Goal: Task Accomplishment & Management: Use online tool/utility

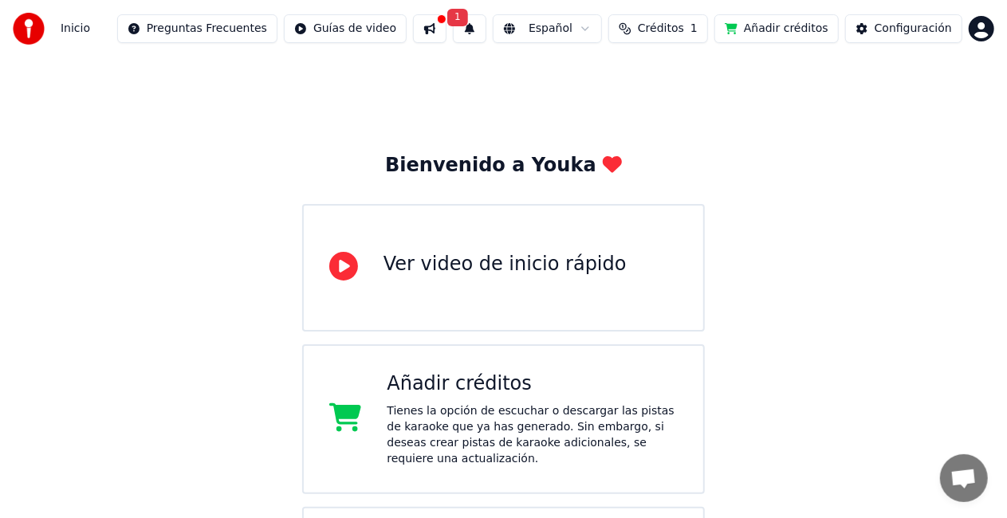
click at [534, 256] on div "Ver video de inicio rápido" at bounding box center [505, 265] width 243 height 26
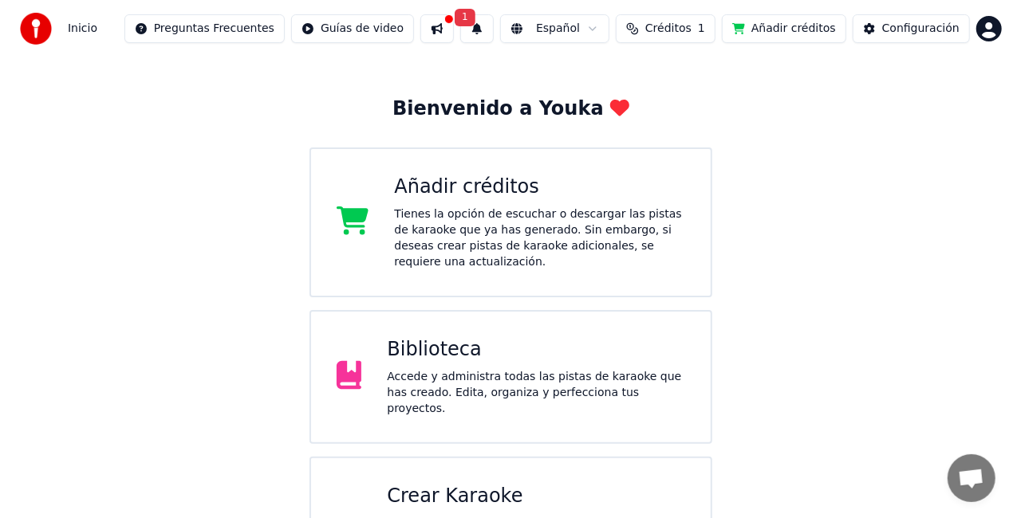
scroll to position [107, 0]
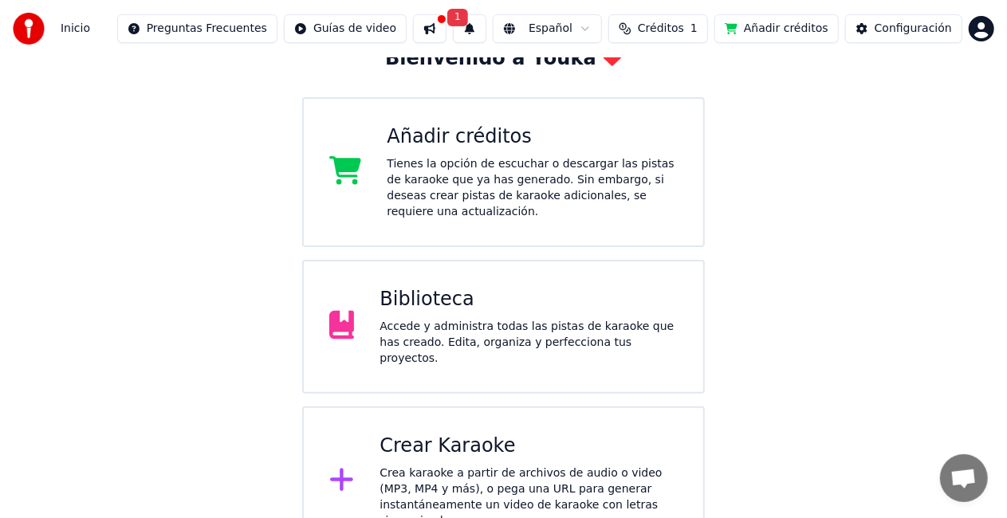
click at [522, 439] on div "Crear Karaoke Crea karaoke a partir de archivos de audio o video (MP3, MP4 y má…" at bounding box center [529, 482] width 298 height 96
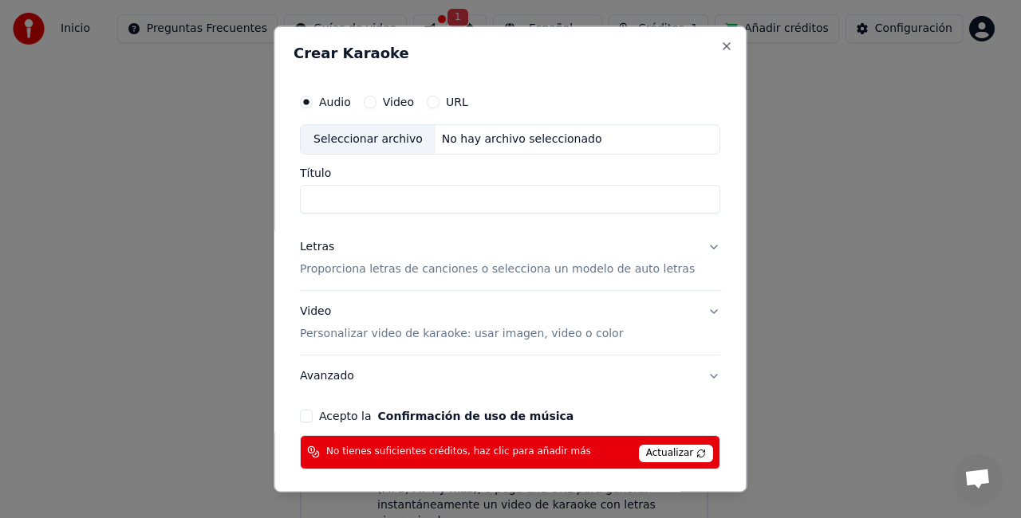
click at [376, 100] on button "Video" at bounding box center [370, 102] width 13 height 13
click at [345, 93] on div "Audio Video URL" at bounding box center [510, 102] width 420 height 32
click at [339, 107] on label "Audio" at bounding box center [335, 102] width 32 height 11
click at [313, 107] on button "Audio" at bounding box center [306, 102] width 13 height 13
click at [365, 153] on div "Seleccionar archivo No hay archivo seleccionado" at bounding box center [510, 139] width 420 height 30
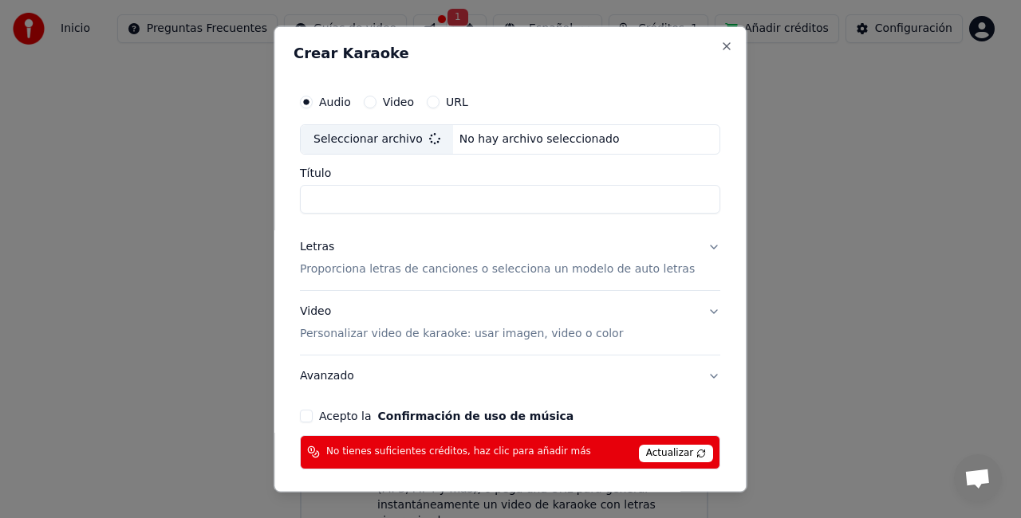
type input "**********"
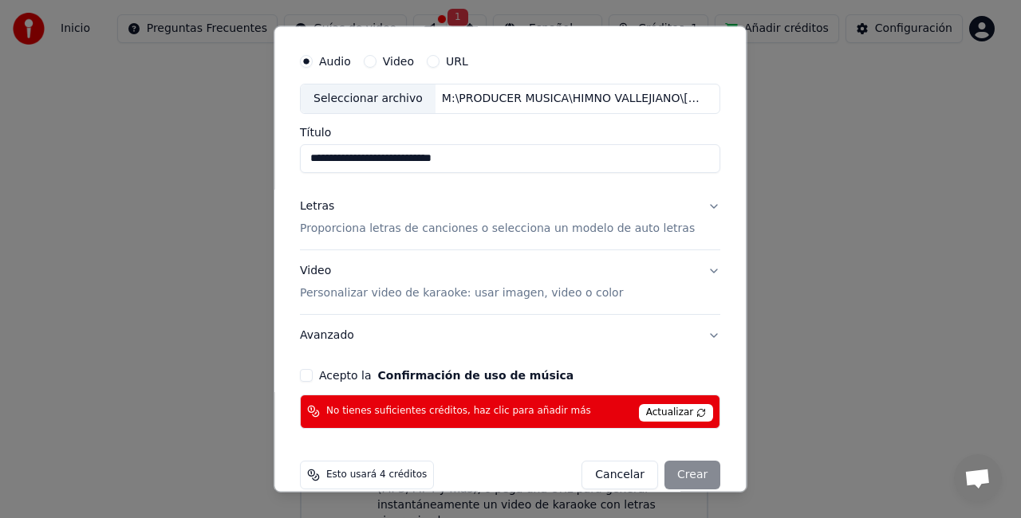
scroll to position [61, 0]
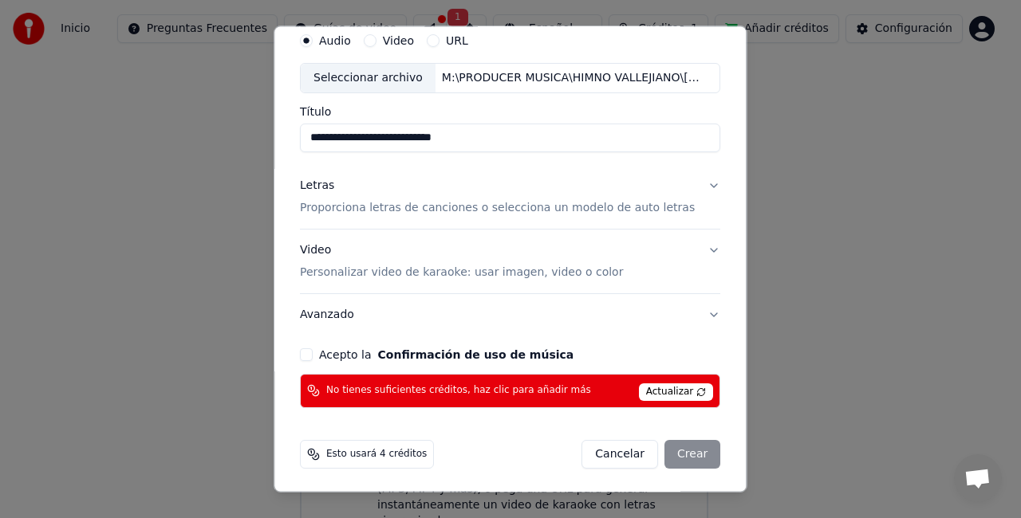
click at [313, 351] on button "Acepto la Confirmación de uso de música" at bounding box center [306, 355] width 13 height 13
drag, startPoint x: 674, startPoint y: 446, endPoint x: 670, endPoint y: 429, distance: 17.2
click at [673, 447] on div "Cancelar Crear" at bounding box center [651, 454] width 139 height 29
click at [665, 392] on span "Actualizar" at bounding box center [676, 393] width 75 height 18
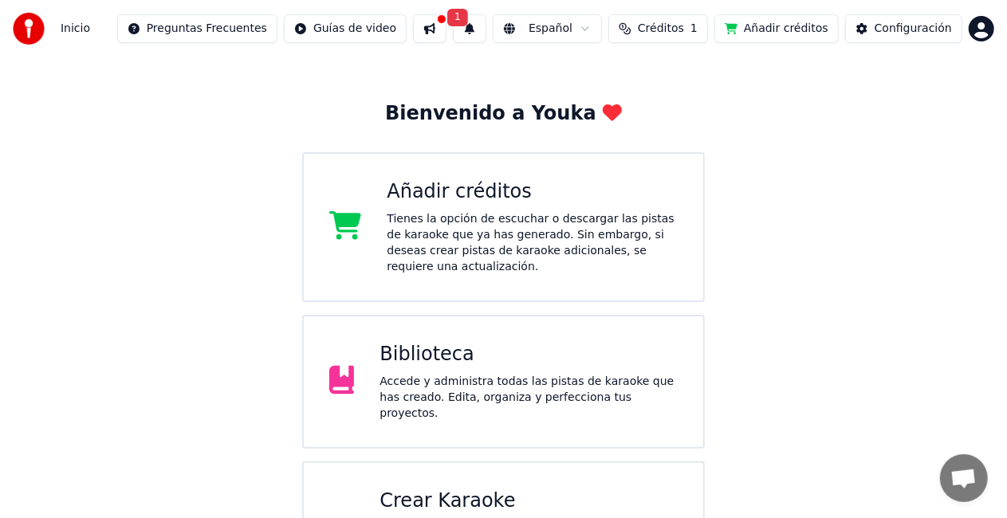
scroll to position [27, 0]
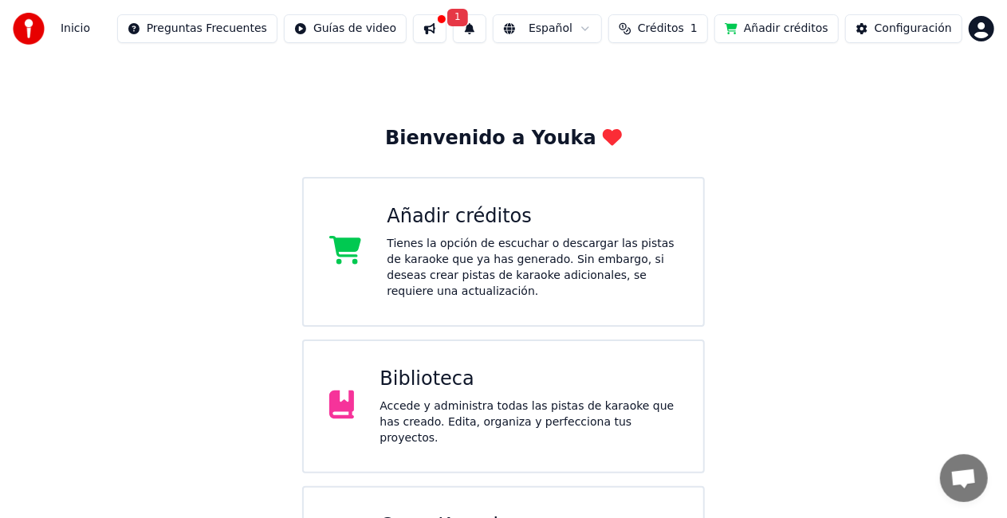
click at [494, 199] on div "Añadir créditos Tienes la opción de escuchar o descargar las pistas de karaoke …" at bounding box center [503, 252] width 403 height 150
